Goal: Task Accomplishment & Management: Complete application form

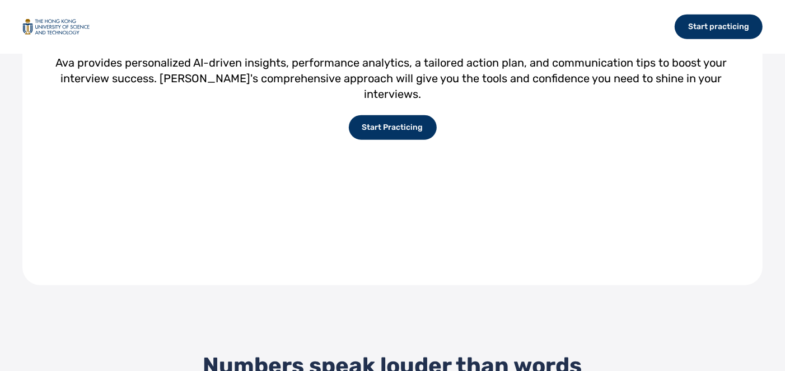
scroll to position [935, 0]
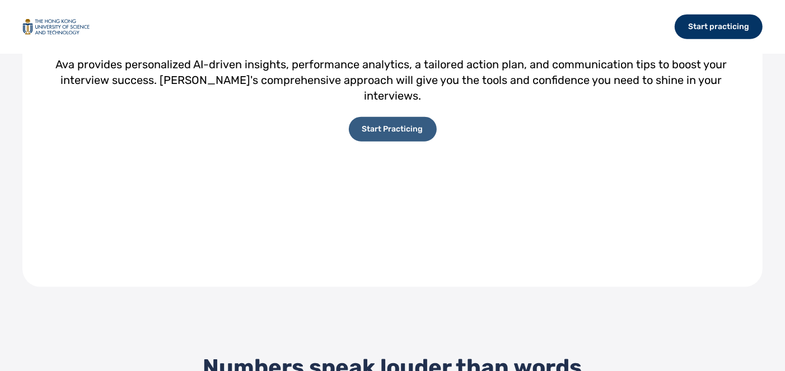
click at [359, 142] on div "Start Practicing" at bounding box center [393, 129] width 88 height 25
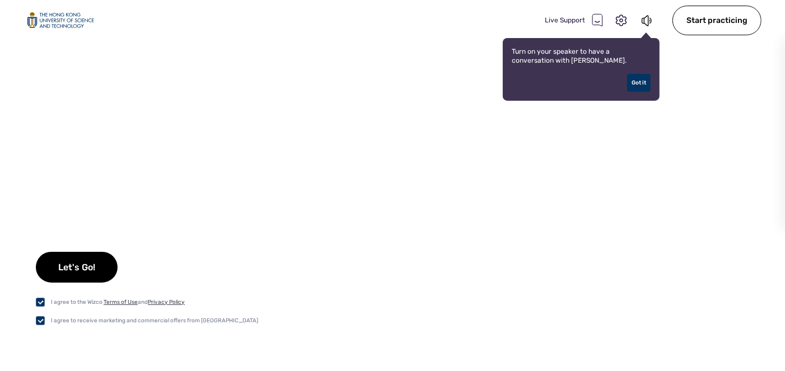
checkbox input "true"
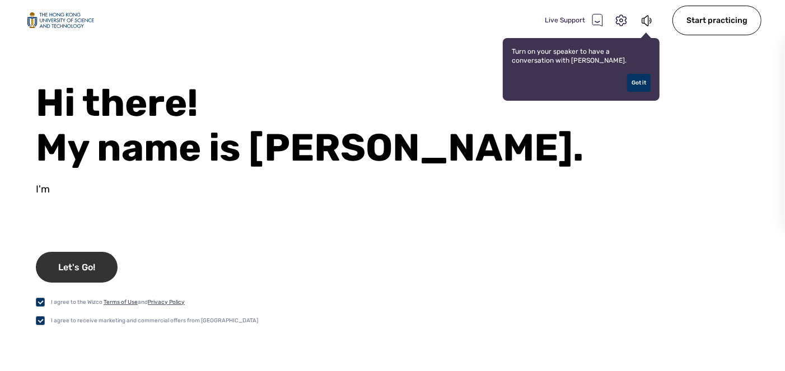
click at [103, 259] on div "Let's Go!" at bounding box center [77, 267] width 82 height 31
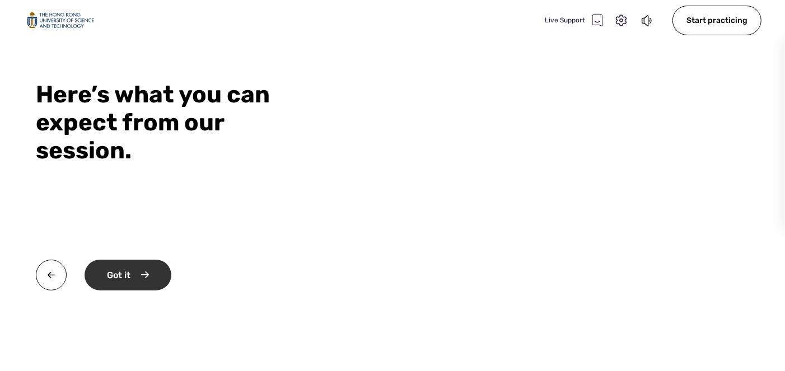
click at [152, 283] on div "Got it" at bounding box center [128, 275] width 87 height 31
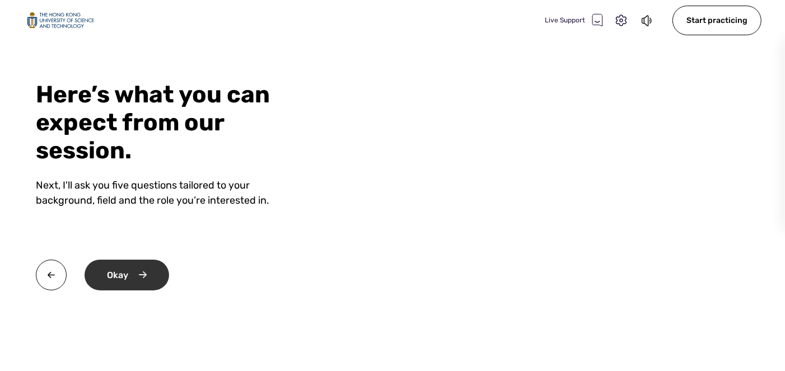
click at [152, 272] on div "Okay" at bounding box center [127, 275] width 85 height 31
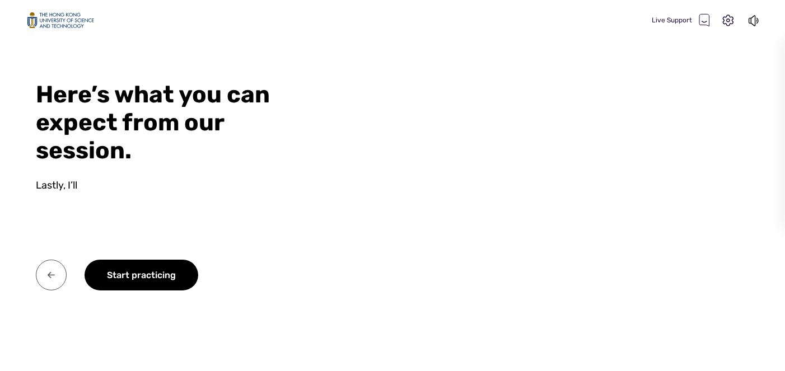
click at [58, 272] on img at bounding box center [51, 275] width 31 height 31
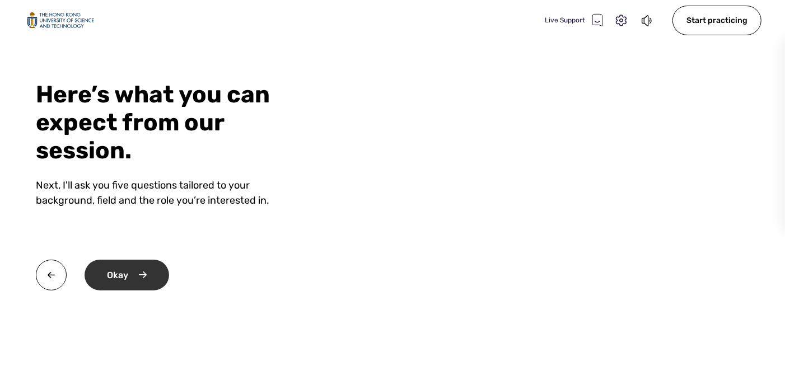
click at [125, 283] on div "Okay" at bounding box center [127, 275] width 85 height 31
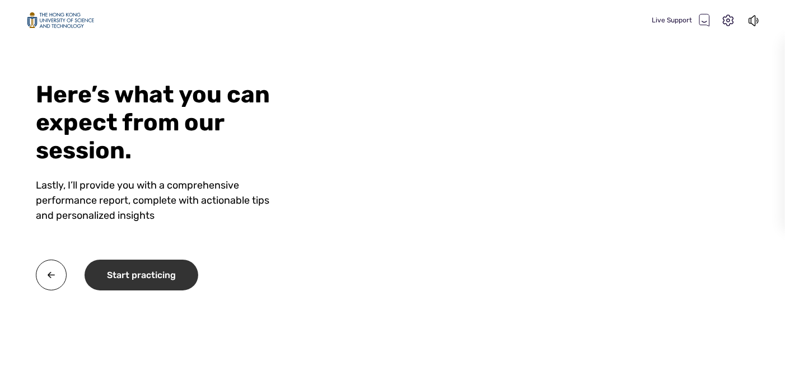
click at [125, 283] on div "Start practicing" at bounding box center [142, 275] width 114 height 31
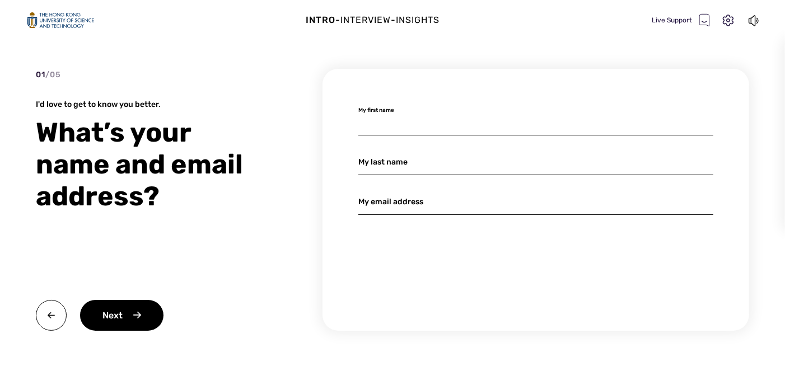
click at [409, 124] on input at bounding box center [535, 122] width 355 height 26
type input "He"
type input "Jintong"
type input "jhedl@connect.ust.hk"
type input "H"
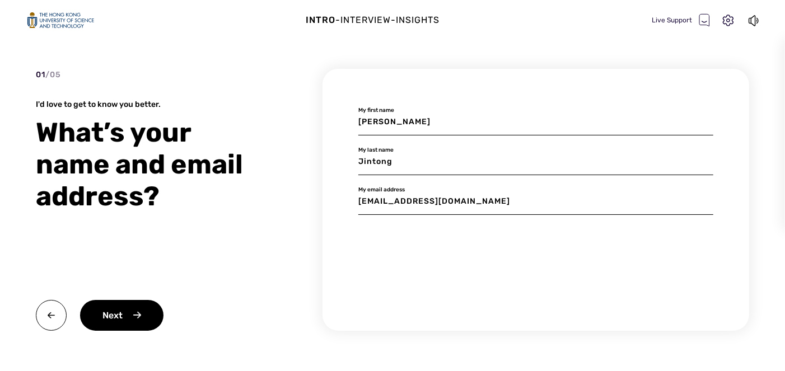
type input "Jintong"
drag, startPoint x: 407, startPoint y: 162, endPoint x: 318, endPoint y: 165, distance: 89.0
click at [318, 165] on div "01 / 05 I'd love to get to know you better. What’s your name and email address?…" at bounding box center [392, 220] width 713 height 302
type input "He"
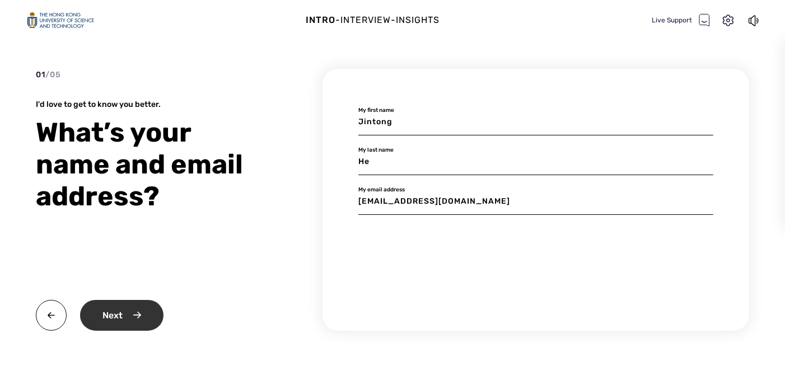
click at [134, 320] on div "Next" at bounding box center [121, 315] width 83 height 31
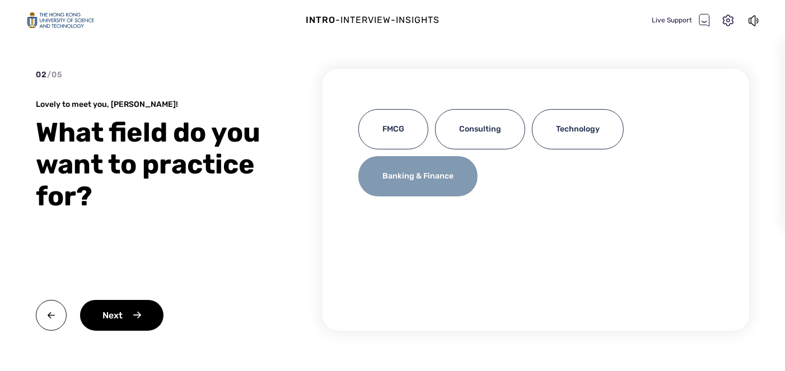
click at [369, 183] on div "Banking & Finance" at bounding box center [417, 176] width 119 height 40
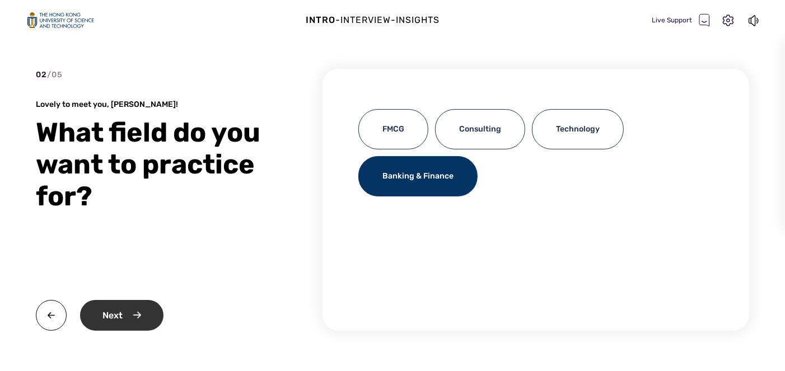
click at [134, 313] on div "Next" at bounding box center [121, 315] width 83 height 31
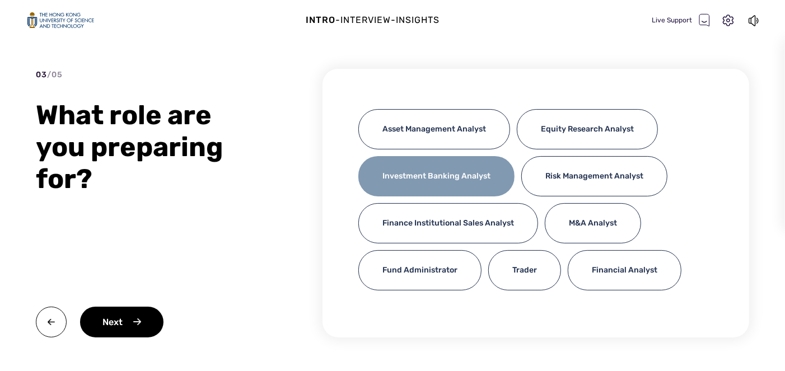
click at [383, 175] on div "Investment Banking Analyst" at bounding box center [436, 176] width 156 height 40
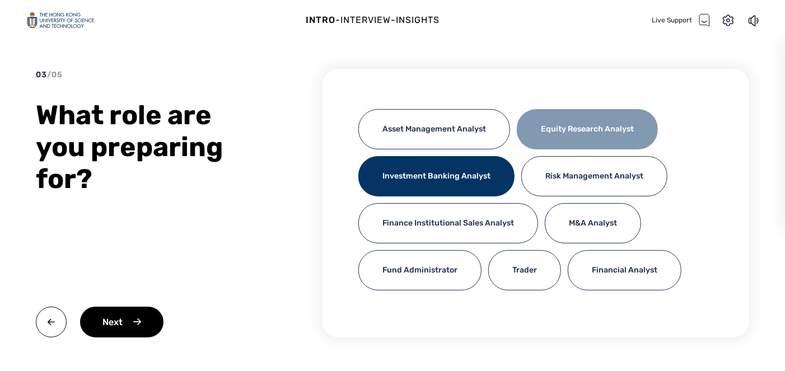
click at [534, 140] on div "Equity Research Analyst" at bounding box center [587, 129] width 141 height 40
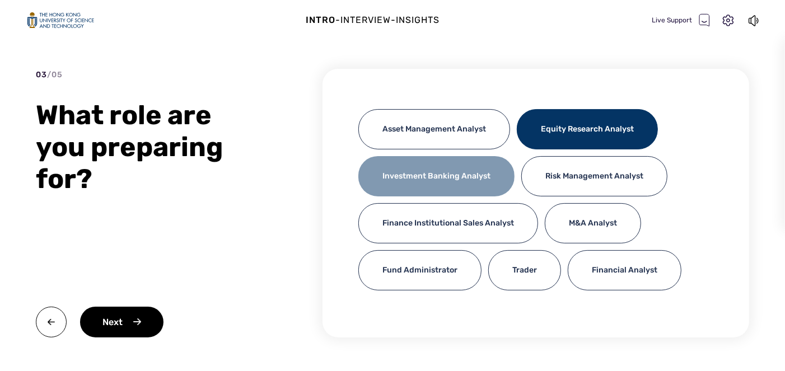
click at [473, 166] on div "Investment Banking Analyst" at bounding box center [436, 176] width 156 height 40
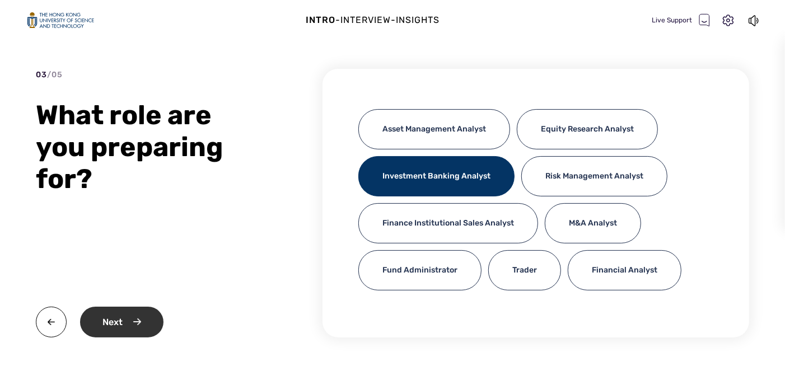
click at [132, 311] on div "Next" at bounding box center [121, 322] width 83 height 31
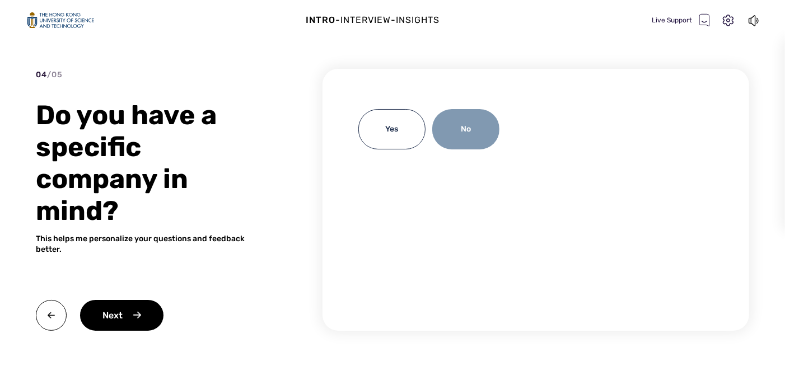
click at [466, 136] on div "No" at bounding box center [465, 129] width 67 height 40
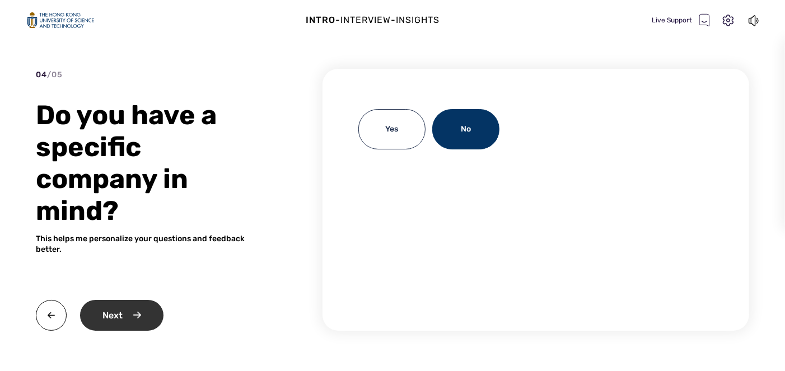
click at [101, 323] on div "Next" at bounding box center [121, 315] width 83 height 31
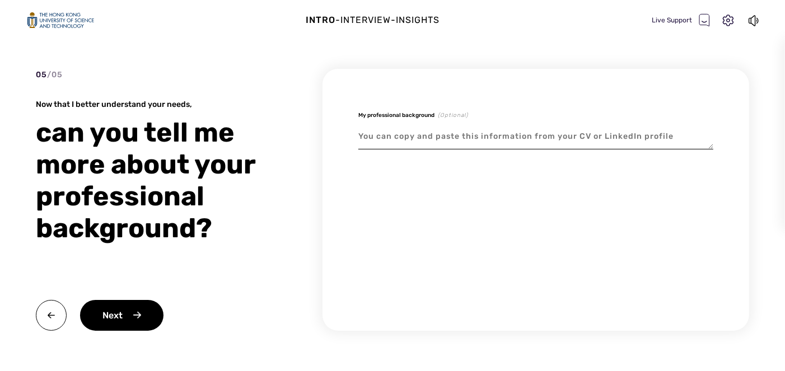
click at [405, 137] on textarea at bounding box center [535, 137] width 355 height 26
paste textarea "As a candidate with a background in quantitative finance and economics from a t…"
type textarea "x"
type textarea "As a candidate with a background in quantitative finance and economics from a t…"
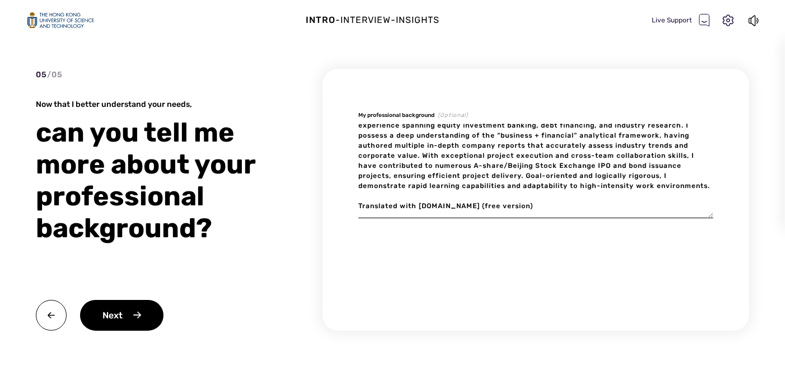
scroll to position [40, 0]
drag, startPoint x: 511, startPoint y: 214, endPoint x: 351, endPoint y: 201, distance: 160.0
click at [351, 201] on div "My professional background (Optional) As a candidate with a background in quant…" at bounding box center [535, 200] width 426 height 262
type textarea "x"
type textarea "As a candidate with a background in quantitative finance and economics from a t…"
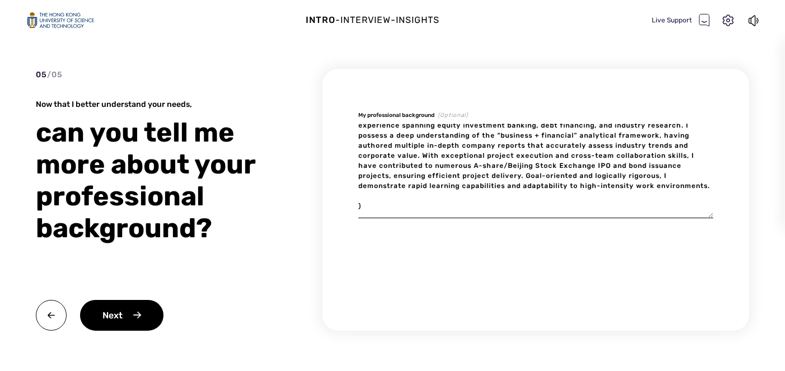
type textarea "x"
type textarea "As a candidate with a background in quantitative finance and economics from a t…"
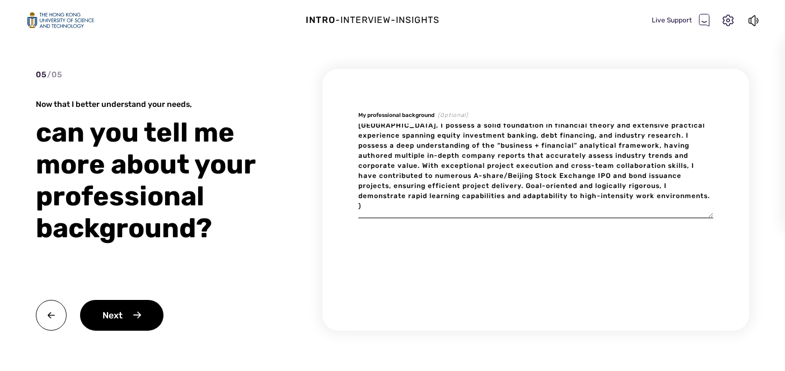
type textarea "x"
type textarea "As a candidate with a background in quantitative finance and economics from a t…"
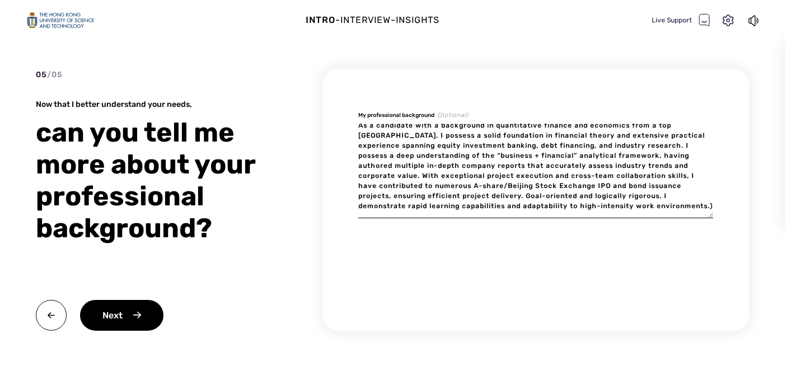
scroll to position [20, 0]
type textarea "x"
type textarea "As a candidate with a background in quantitative finance and economics from a t…"
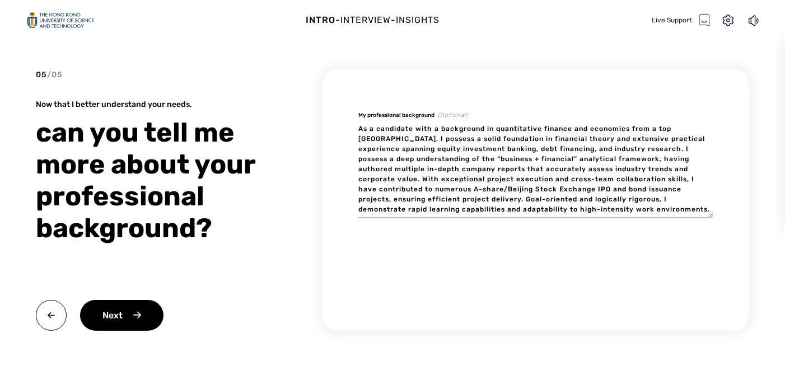
scroll to position [0, 0]
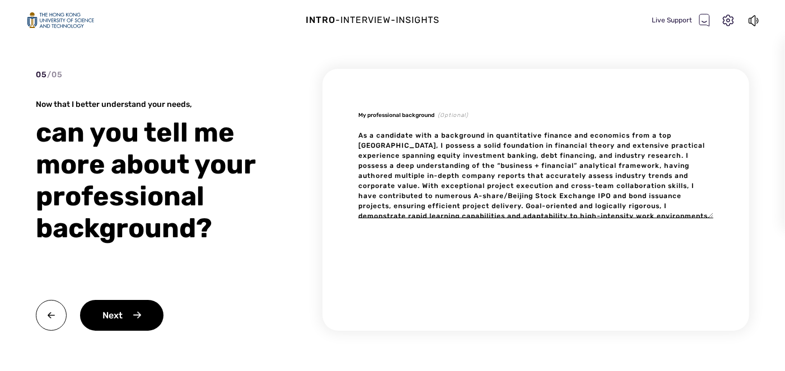
drag, startPoint x: 654, startPoint y: 137, endPoint x: 418, endPoint y: 145, distance: 236.3
click at [418, 145] on textarea "As a candidate with a background in quantitative finance and economics from a t…" at bounding box center [535, 171] width 355 height 95
type textarea "x"
type textarea "As a candidate with a background in quantitative finance and economics from H, …"
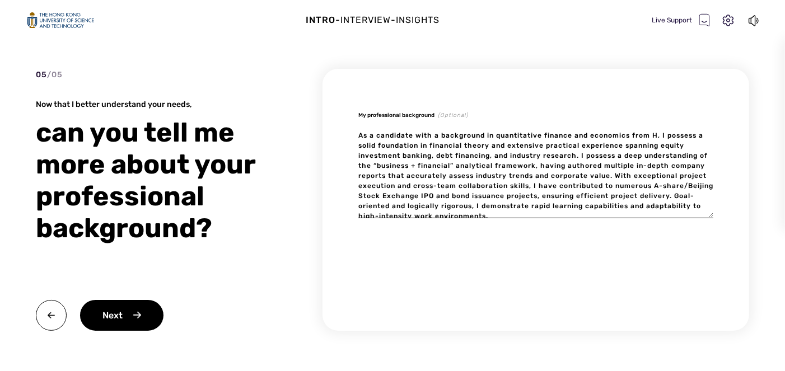
type textarea "x"
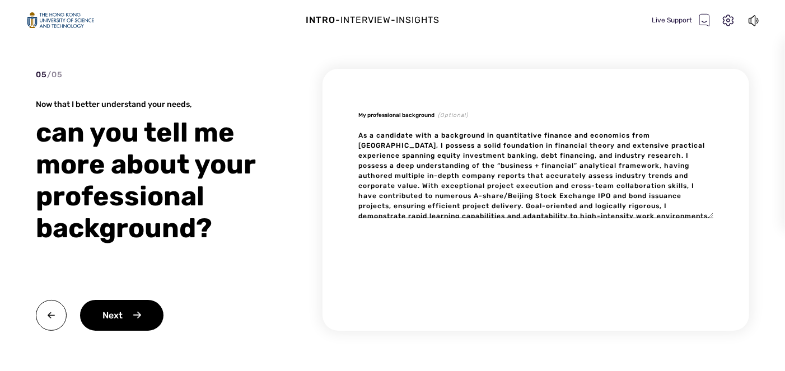
type textarea "As a candidate with a background in quantitative finance and economics from HKU…"
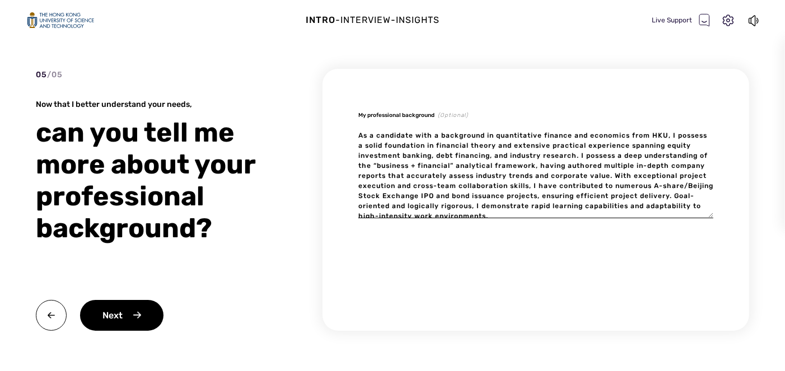
type textarea "x"
type textarea "As a candidate with a background in quantitative finance and economics from HKU…"
type textarea "x"
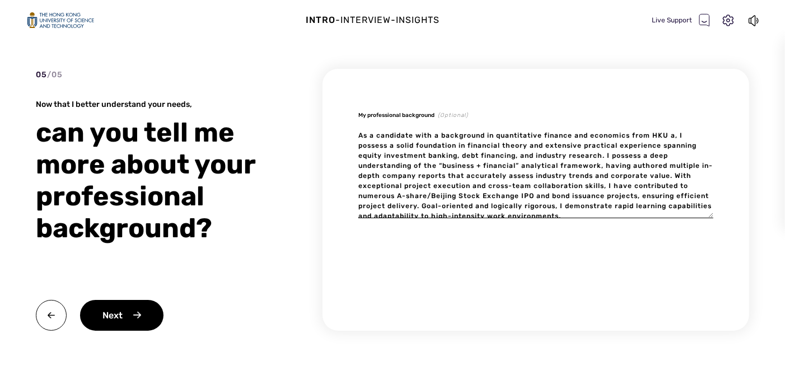
type textarea "As a candidate with a background in quantitative finance and economics from HKU…"
type textarea "x"
type textarea "As a candidate with a background in quantitative finance and economics from HKU…"
type textarea "x"
type textarea "As a candidate with a background in quantitative finance and economics from HKU…"
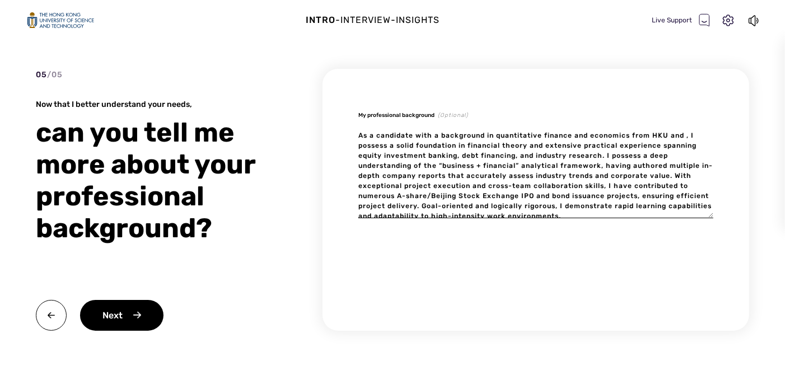
type textarea "x"
type textarea "As a candidate with a background in quantitative finance and economics from HKU…"
type textarea "x"
type textarea "As a candidate with a background in quantitative finance and economics from HKU…"
type textarea "x"
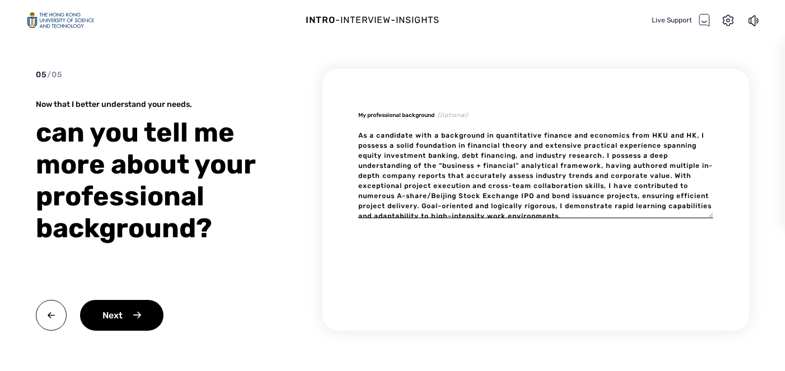
type textarea "As a candidate with a background in quantitative finance and economics from HKU…"
type textarea "x"
type textarea "As a candidate with a background in quantitative finance and economics from HKU…"
type textarea "x"
type textarea "As a candidate with a background in quantitative finance and economics from HKU…"
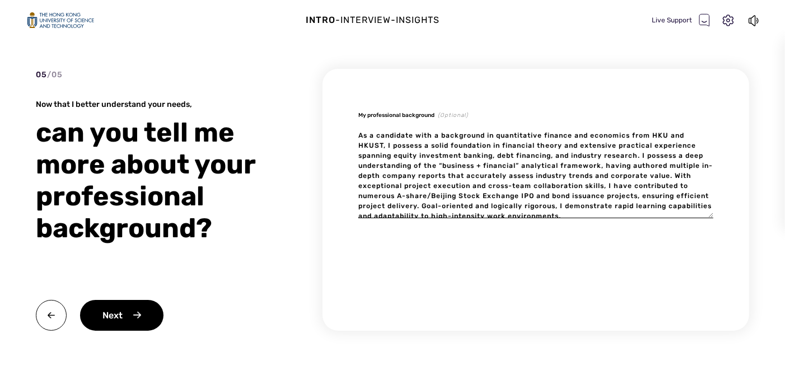
drag, startPoint x: 573, startPoint y: 155, endPoint x: 607, endPoint y: 154, distance: 34.1
click at [607, 154] on textarea "As a candidate with a background in quantitative finance and economics from HKU…" at bounding box center [535, 171] width 355 height 95
type textarea "x"
type textarea "As a candidate with a background in quantitative finance and economics from HKU…"
type textarea "x"
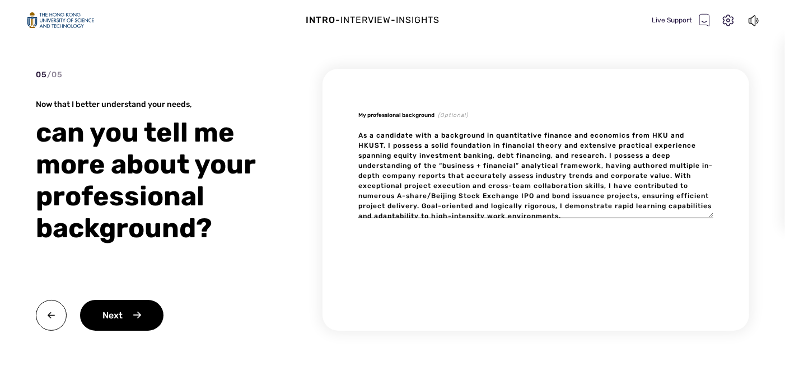
type textarea "As a candidate with a background in quantitative finance and economics from HKU…"
type textarea "x"
type textarea "As a candidate with a background in quantitative finance and economics from HKU…"
type textarea "x"
type textarea "As a candidate with a background in quantitative finance and economics from HKU…"
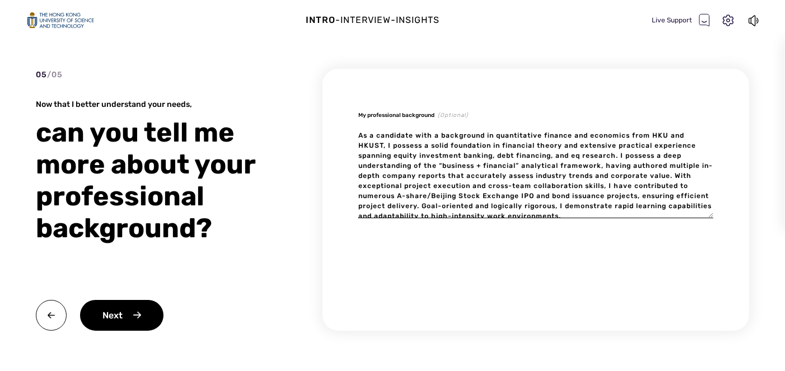
type textarea "x"
type textarea "As a candidate with a background in quantitative finance and economics from HKU…"
type textarea "x"
type textarea "As a candidate with a background in quantitative finance and economics from HKU…"
type textarea "x"
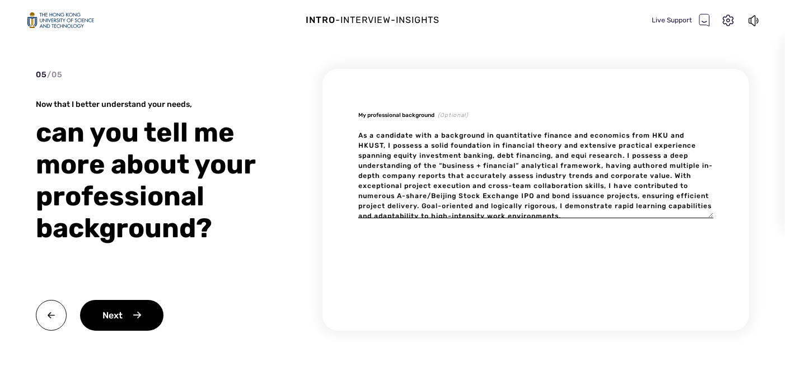
type textarea "As a candidate with a background in quantitative finance and economics from HKU…"
type textarea "x"
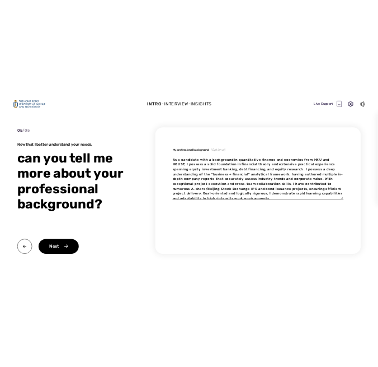
scroll to position [10, 0]
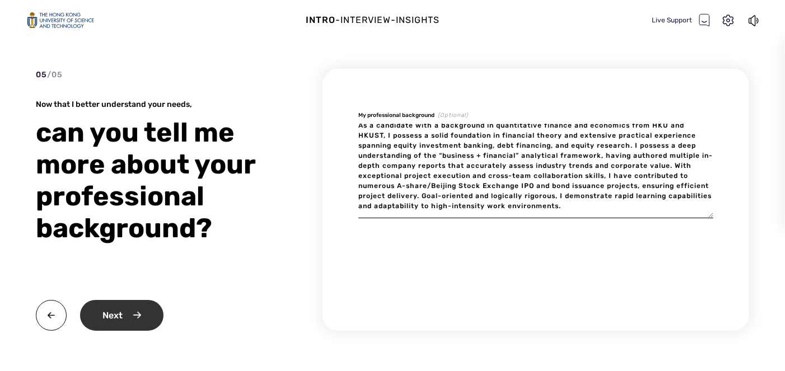
type textarea "As a candidate with a background in quantitative finance and economics from HKU…"
type textarea "x"
click at [120, 315] on div "Next" at bounding box center [121, 315] width 83 height 31
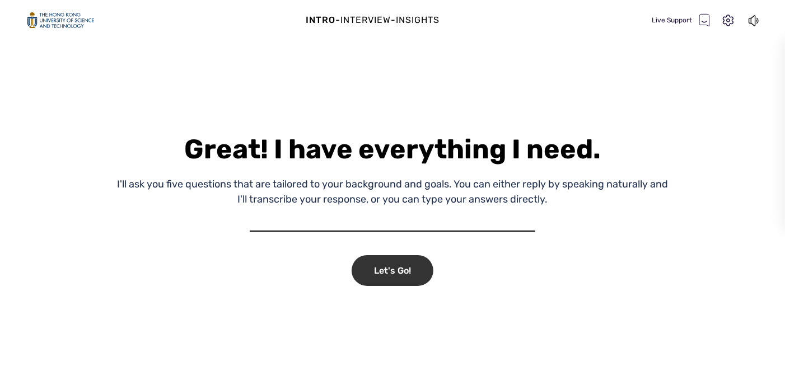
click at [367, 267] on div "Let's Go!" at bounding box center [392, 270] width 82 height 31
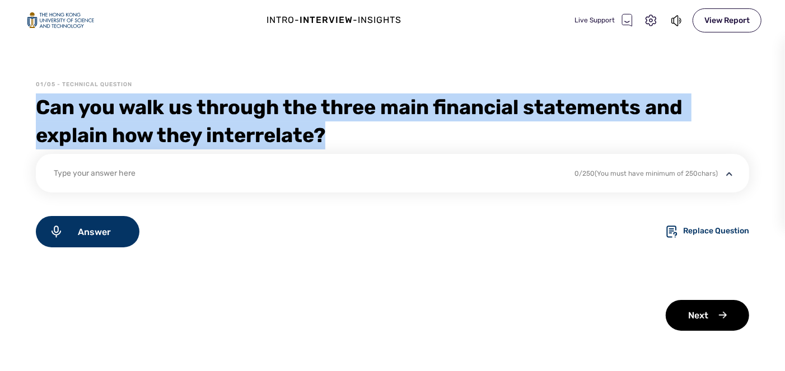
drag, startPoint x: 339, startPoint y: 129, endPoint x: 35, endPoint y: 110, distance: 304.5
click at [35, 110] on div "01/05 - Technical Question Can you walk us through the three main financial sta…" at bounding box center [392, 226] width 785 height 290
copy div "Can you walk us through the three main financial statements and explain how the…"
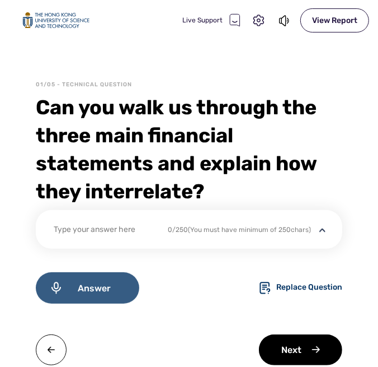
click at [71, 283] on div "Answer" at bounding box center [88, 287] width 104 height 31
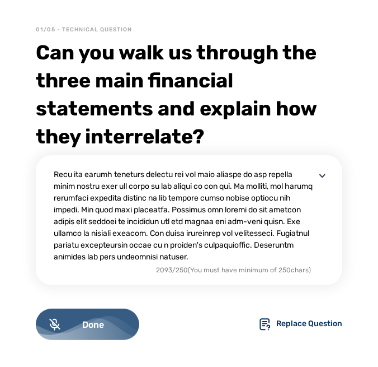
scroll to position [293, 0]
click at [89, 325] on span "Done" at bounding box center [92, 324] width 65 height 11
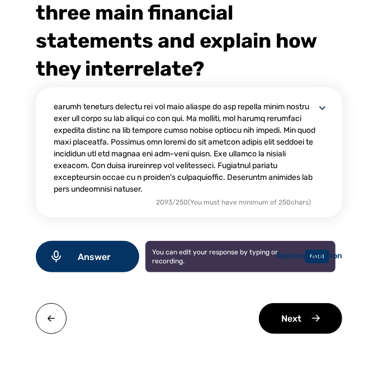
scroll to position [124, 0]
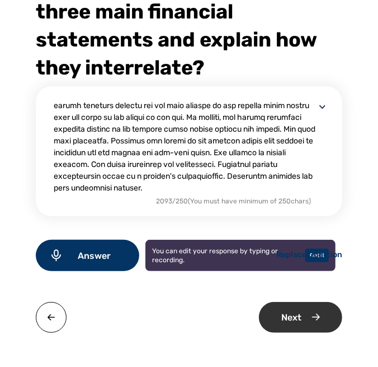
click at [271, 320] on div "Next" at bounding box center [300, 317] width 83 height 31
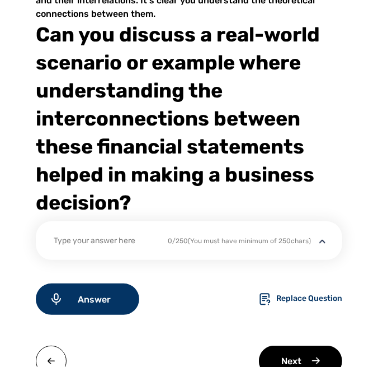
scroll to position [112, 0]
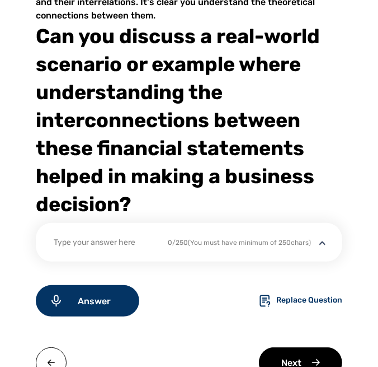
click at [39, 39] on div "Can you discuss a real-world scenario or example where understanding the interc…" at bounding box center [189, 120] width 307 height 196
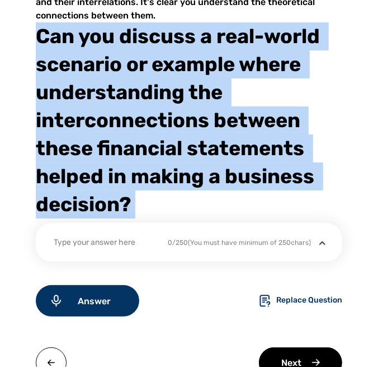
drag, startPoint x: 39, startPoint y: 39, endPoint x: 146, endPoint y: 204, distance: 196.4
click at [146, 204] on div "Can you discuss a real-world scenario or example where understanding the interc…" at bounding box center [189, 120] width 307 height 196
copy div "Can you discuss a real-world scenario or example where understanding the interc…"
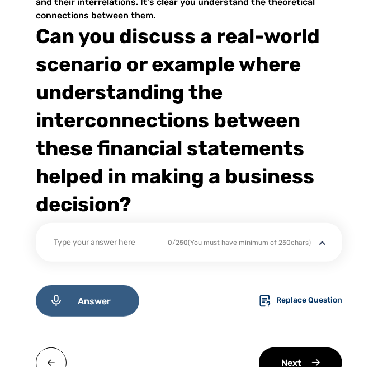
click at [99, 298] on span "Answer" at bounding box center [94, 300] width 63 height 11
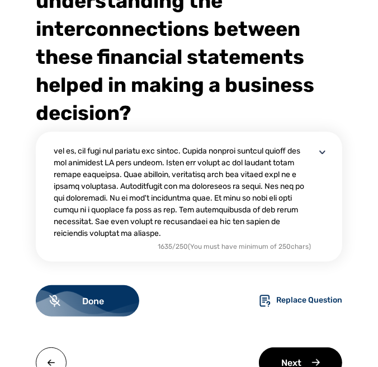
scroll to position [203, 0]
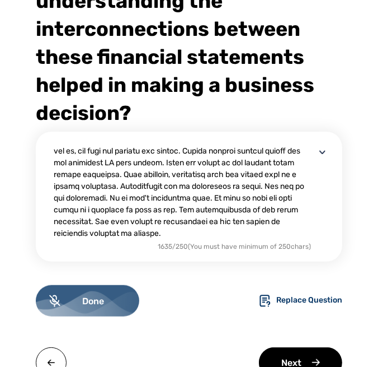
click at [107, 302] on span "Done" at bounding box center [92, 300] width 65 height 11
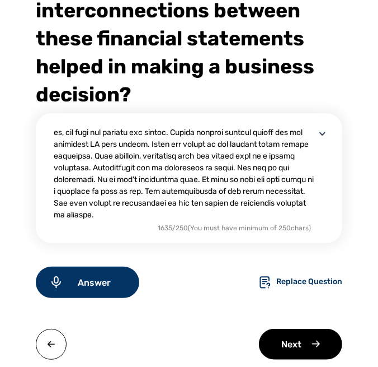
scroll to position [255, 0]
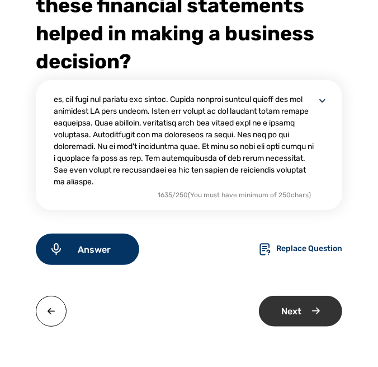
click at [275, 312] on div "Next" at bounding box center [300, 310] width 83 height 31
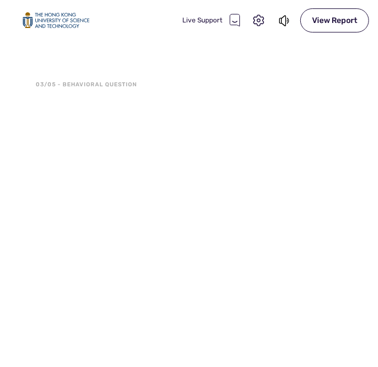
scroll to position [0, 0]
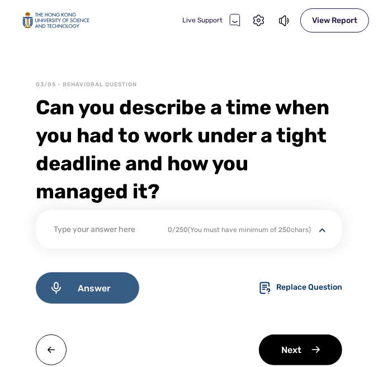
click at [67, 283] on div "Answer" at bounding box center [88, 287] width 104 height 31
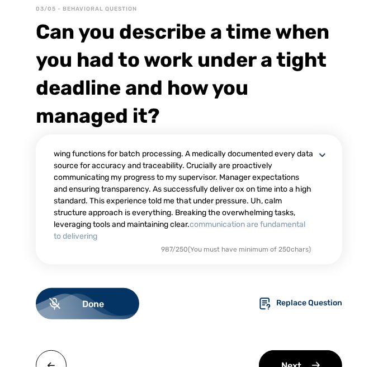
scroll to position [90, 0]
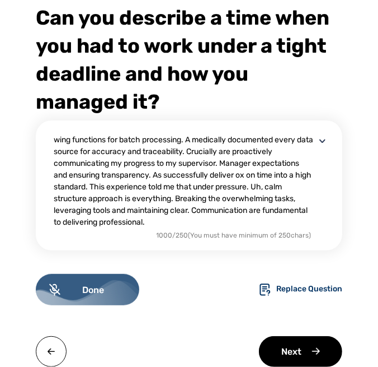
click at [81, 280] on div "Done" at bounding box center [88, 289] width 104 height 31
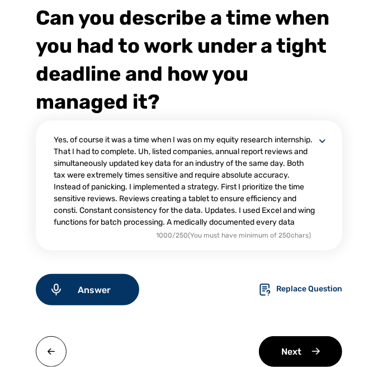
scroll to position [93, 0]
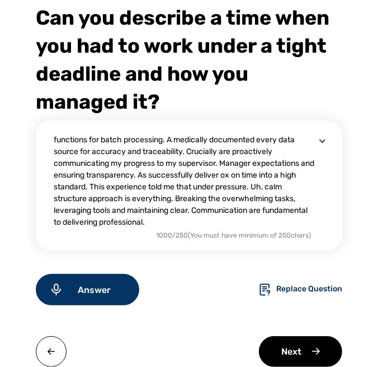
click at [193, 223] on textarea "Yes, of course it was a time when I was on my equity research internship. That …" at bounding box center [185, 181] width 262 height 94
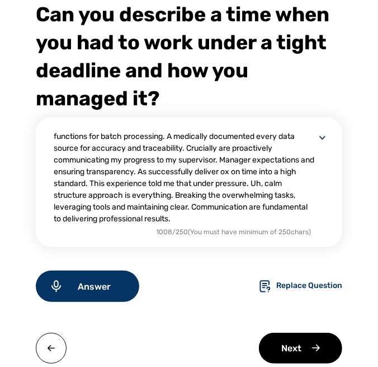
scroll to position [93, 0]
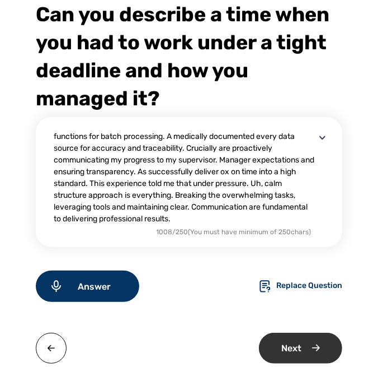
type textarea "Yes, of course it was a time when I was on my equity research internship. That …"
click at [274, 348] on div "Next" at bounding box center [300, 347] width 83 height 31
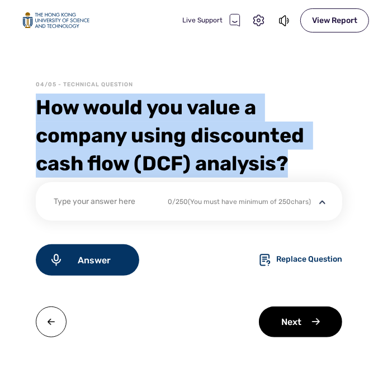
drag, startPoint x: 41, startPoint y: 115, endPoint x: 294, endPoint y: 165, distance: 257.8
click at [294, 165] on div "How would you value a company using discounted cash flow (DCF) analysis?" at bounding box center [189, 135] width 307 height 84
copy div "How would you value a company using discounted cash flow (DCF) analysis?"
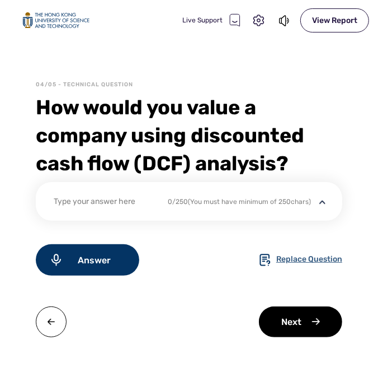
click at [276, 260] on div "Replace Question" at bounding box center [309, 259] width 66 height 13
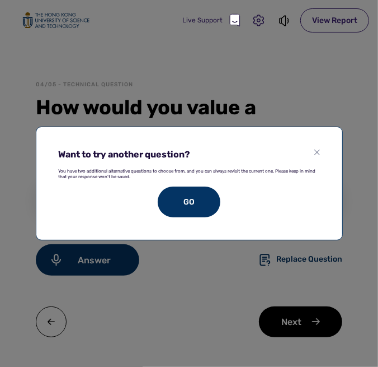
click at [315, 153] on img at bounding box center [318, 152] width 6 height 6
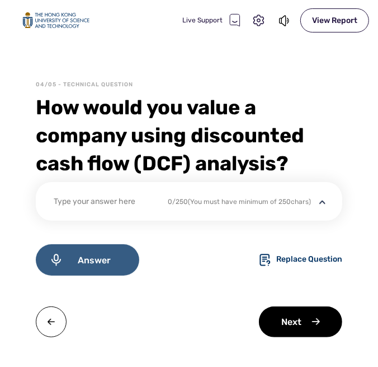
click at [83, 270] on div "Answer" at bounding box center [88, 259] width 104 height 31
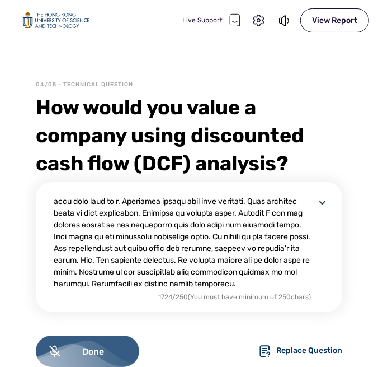
scroll to position [223, 0]
click at [66, 344] on div "Done" at bounding box center [88, 350] width 104 height 31
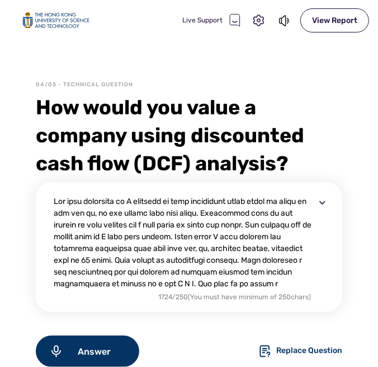
scroll to position [103, 0]
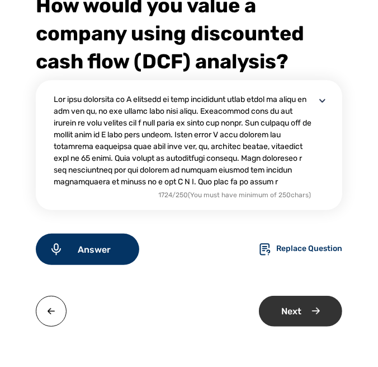
click at [271, 313] on div "Next" at bounding box center [300, 310] width 83 height 31
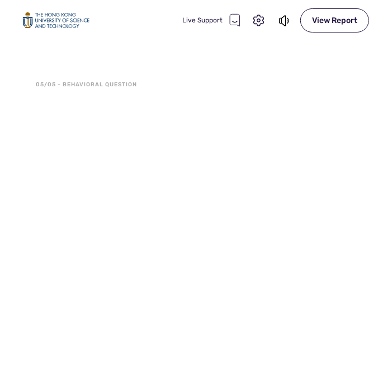
scroll to position [0, 0]
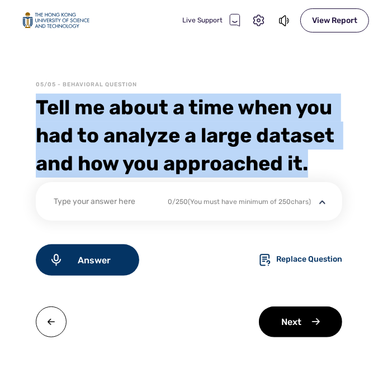
drag, startPoint x: 39, startPoint y: 101, endPoint x: 191, endPoint y: 194, distance: 178.5
click at [191, 177] on div "Tell me about a time when you had to analyze a large dataset and how you approa…" at bounding box center [189, 135] width 307 height 84
copy div "Tell me about a time when you had to analyze a large dataset and how you approa…"
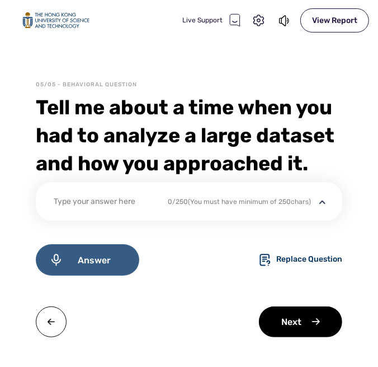
click at [76, 265] on span "Answer" at bounding box center [94, 260] width 63 height 11
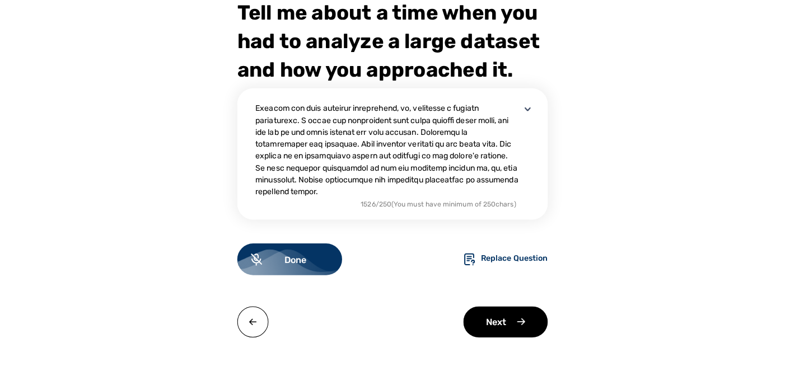
scroll to position [95, 0]
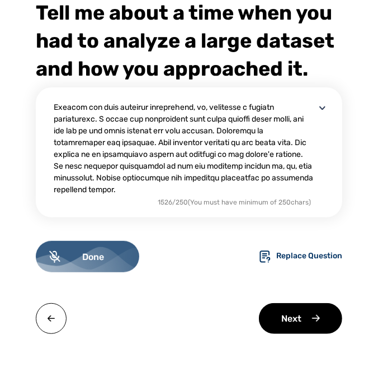
click at [73, 262] on span "Done" at bounding box center [92, 256] width 65 height 11
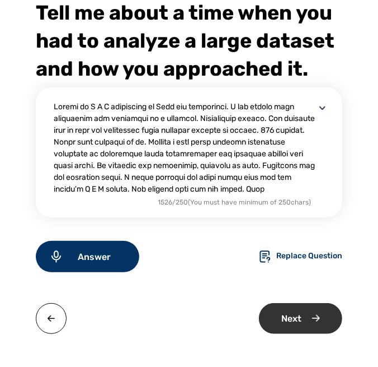
click at [276, 334] on div "Next" at bounding box center [300, 318] width 83 height 31
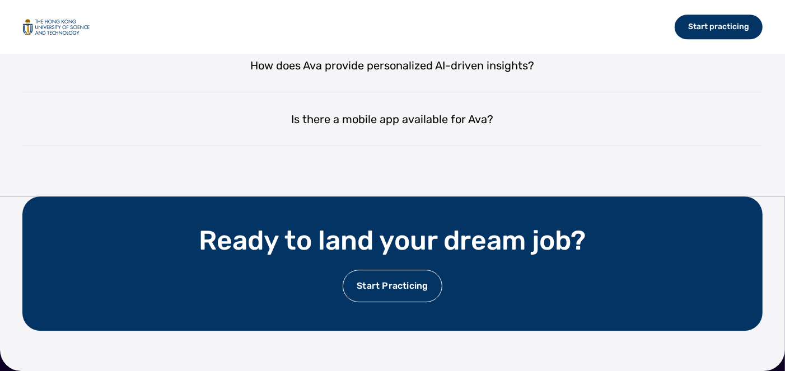
scroll to position [2476, 0]
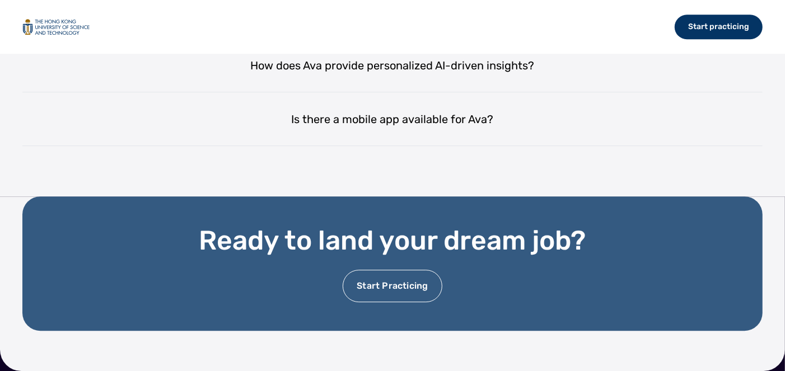
click at [423, 286] on div "Start Practicing" at bounding box center [392, 286] width 99 height 32
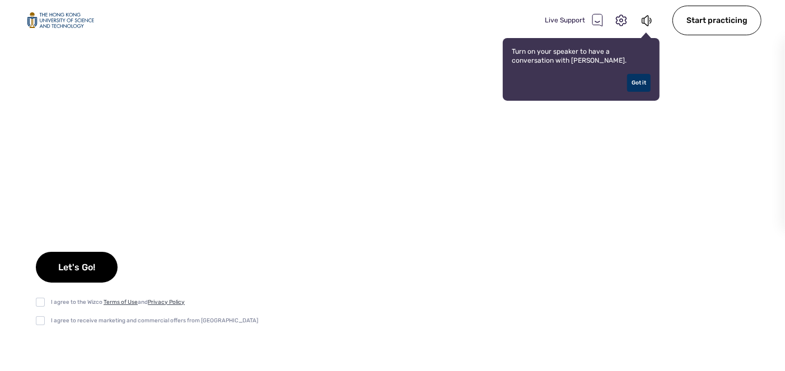
select select "default"
checkbox input "true"
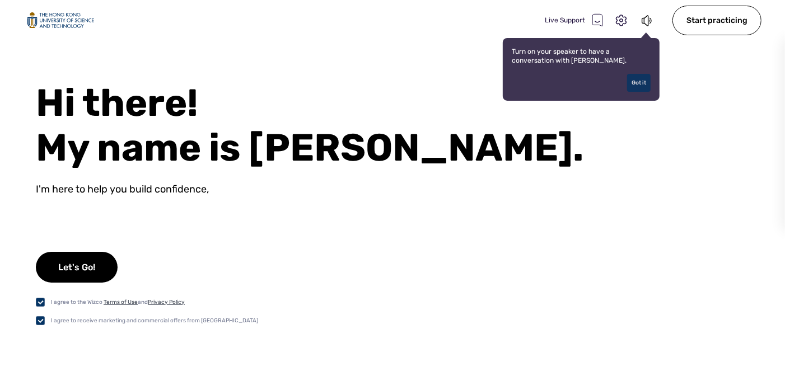
click at [638, 82] on div "Got it" at bounding box center [639, 83] width 24 height 18
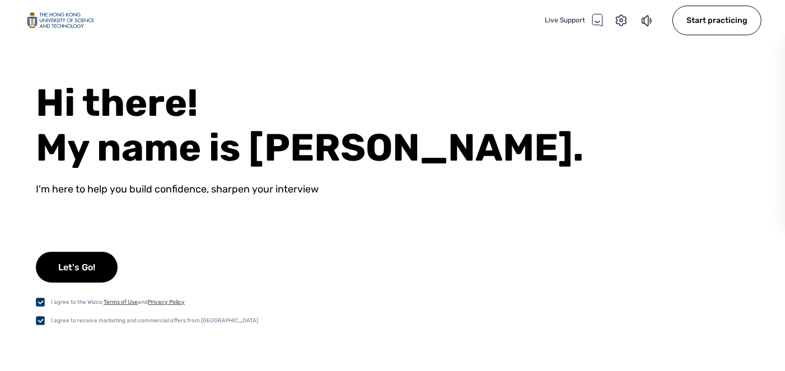
click at [596, 21] on icon at bounding box center [597, 21] width 4 height 1
click at [620, 17] on icon at bounding box center [621, 20] width 11 height 11
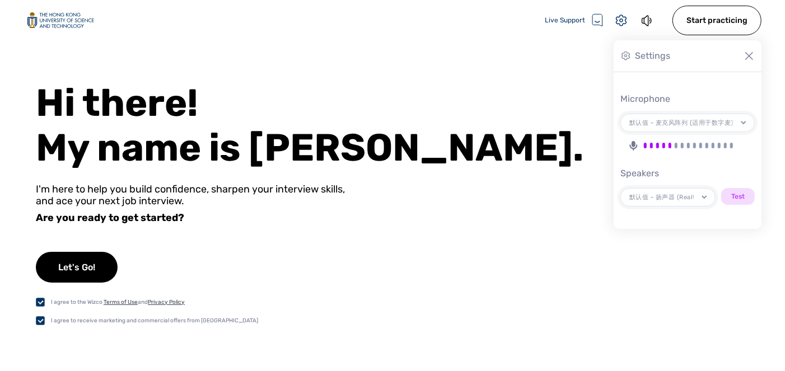
click at [456, 129] on div "Hi there! My name is [PERSON_NAME]." at bounding box center [410, 126] width 749 height 90
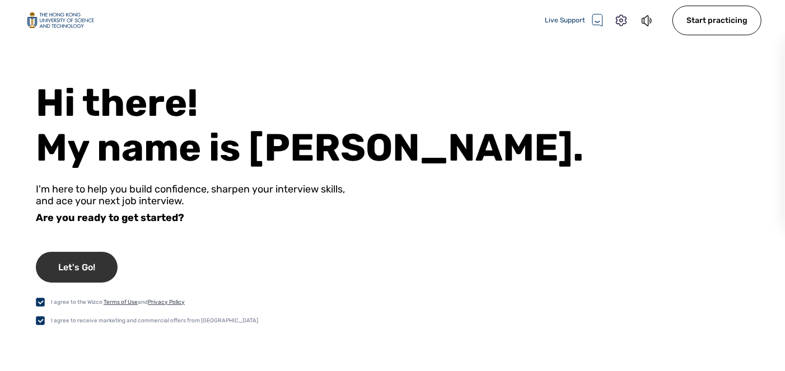
click at [89, 279] on div "Let's Go!" at bounding box center [77, 267] width 82 height 31
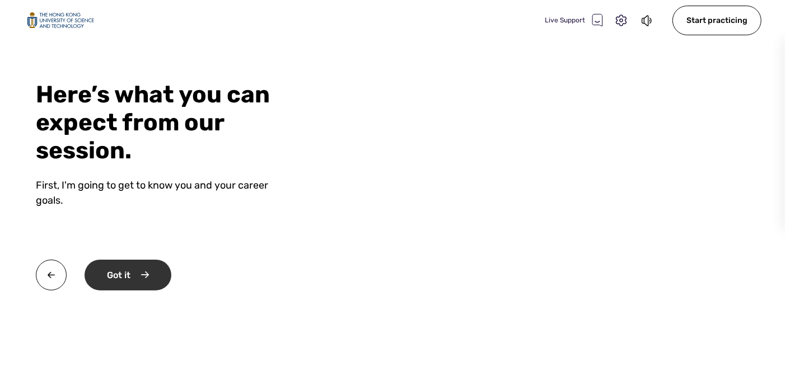
click at [147, 272] on div "Got it" at bounding box center [128, 275] width 87 height 31
click at [147, 272] on div "Okay" at bounding box center [127, 275] width 85 height 31
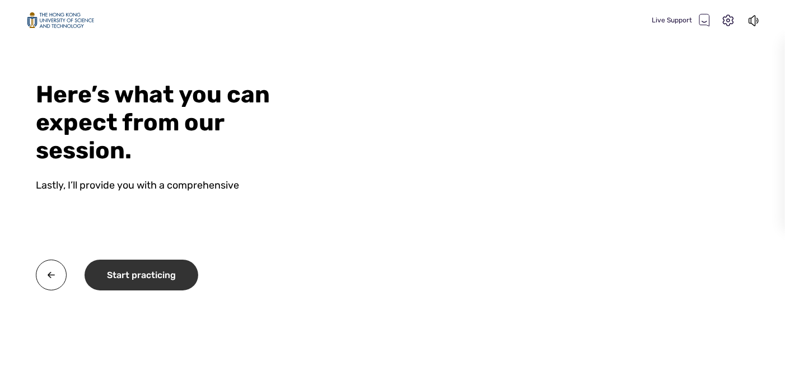
click at [147, 272] on div "Start practicing" at bounding box center [142, 275] width 114 height 31
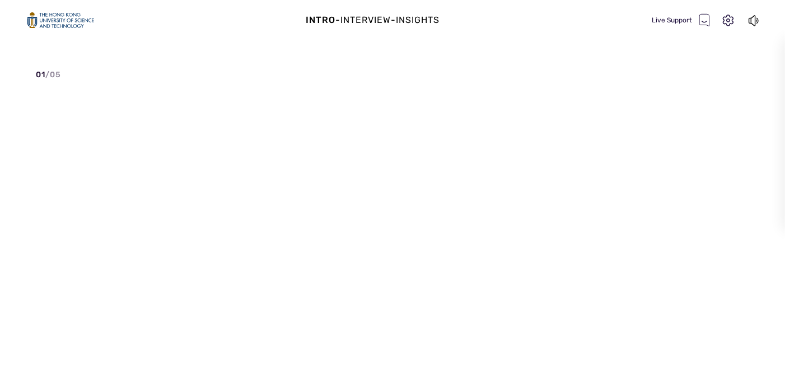
select select "default"
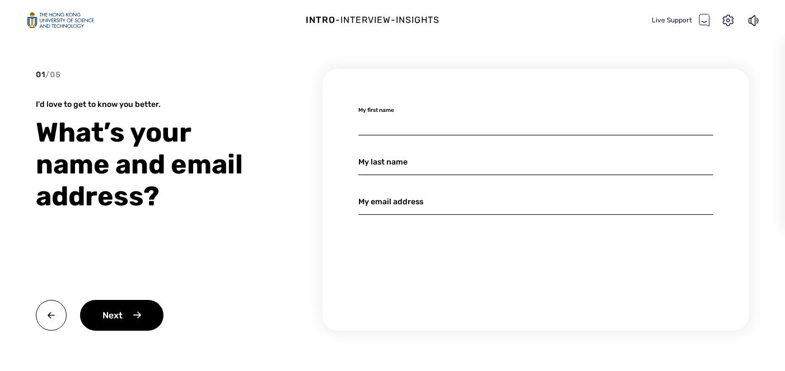
click at [381, 126] on input at bounding box center [535, 122] width 355 height 26
type input "Jintong"
type input "He"
type input "[EMAIL_ADDRESS][DOMAIN_NAME]"
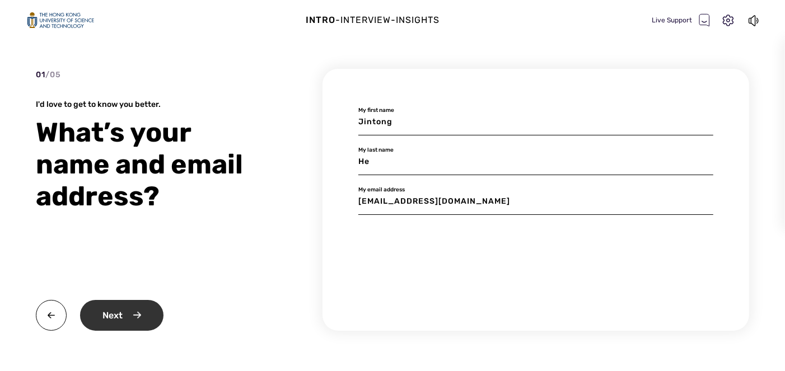
click at [135, 327] on div "Next" at bounding box center [121, 315] width 83 height 31
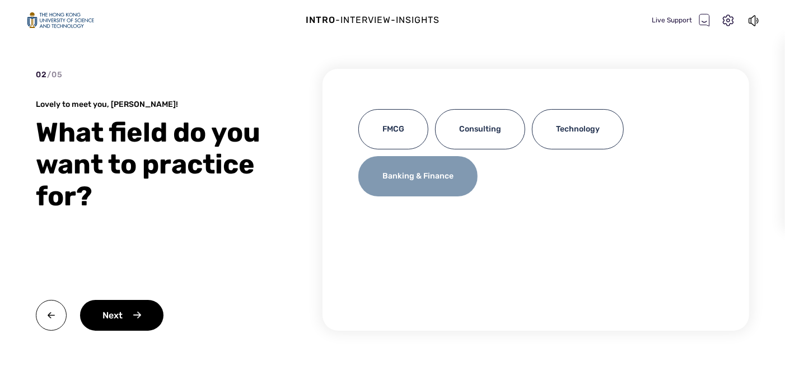
click at [434, 174] on div "Banking & Finance" at bounding box center [417, 176] width 119 height 40
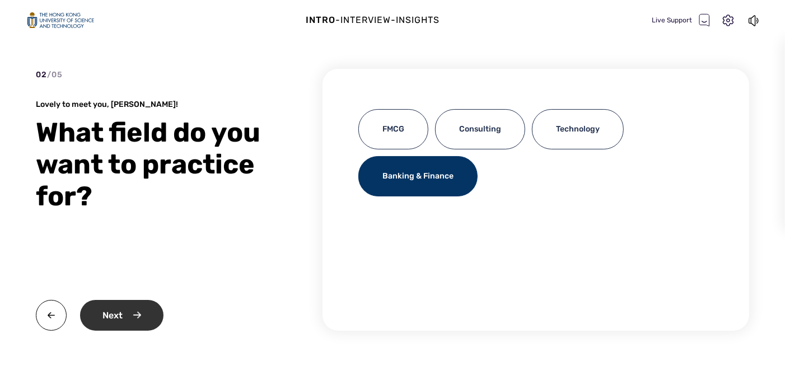
click at [142, 320] on div "Next" at bounding box center [121, 315] width 83 height 31
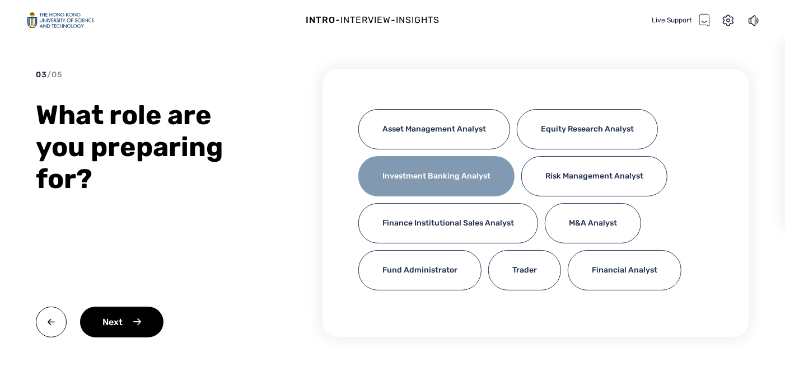
click at [447, 171] on div "Investment Banking Analyst" at bounding box center [436, 176] width 156 height 40
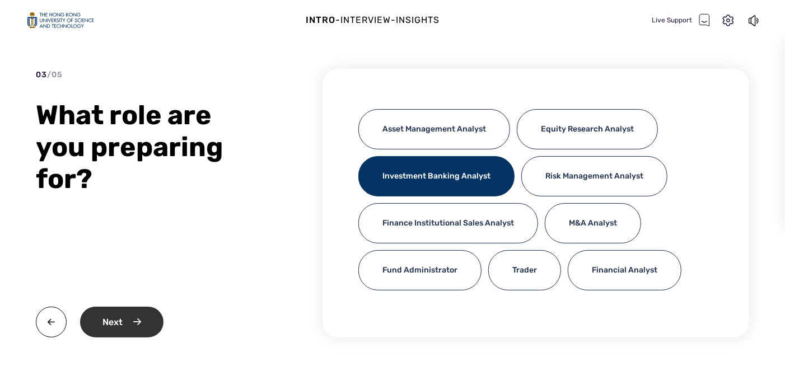
click at [129, 331] on div "Next" at bounding box center [121, 322] width 83 height 31
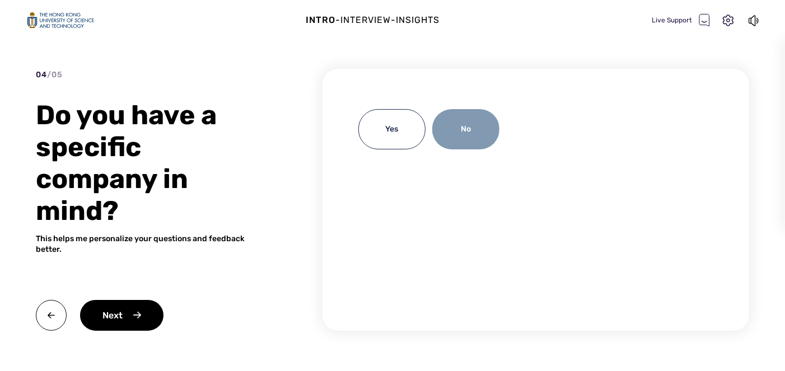
click at [453, 119] on div "No" at bounding box center [465, 129] width 67 height 40
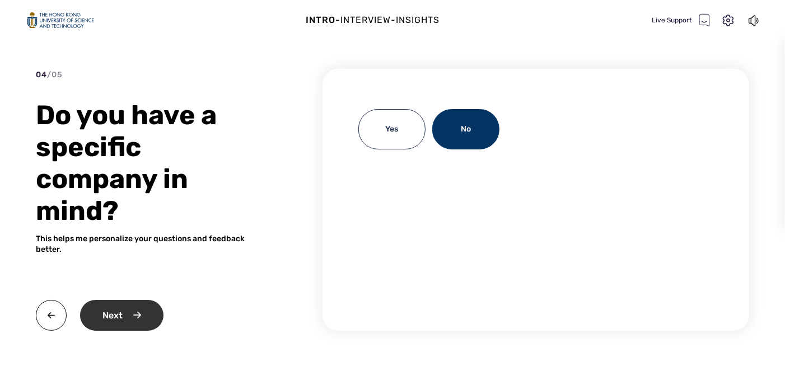
click at [154, 311] on div "Next" at bounding box center [121, 315] width 83 height 31
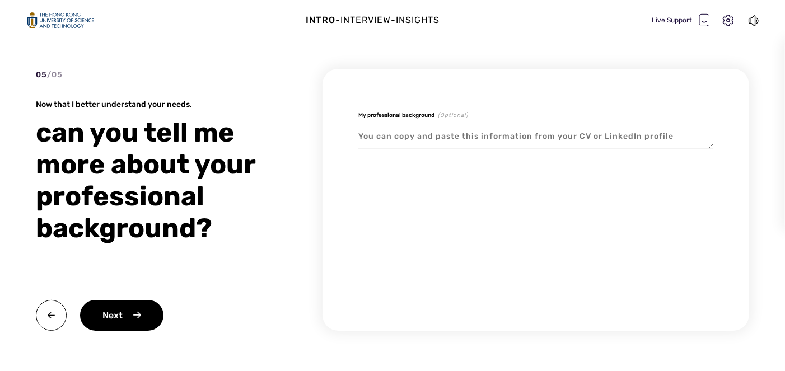
click at [371, 132] on textarea at bounding box center [535, 137] width 355 height 26
type textarea "x"
type textarea "h"
type textarea "x"
